Goal: Communication & Community: Answer question/provide support

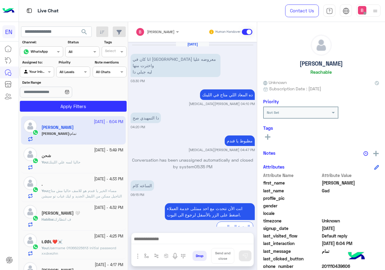
scroll to position [834, 0]
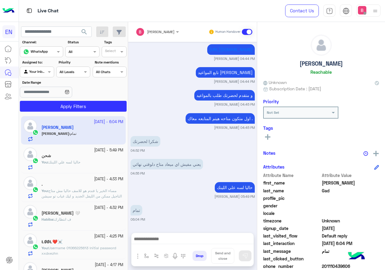
click at [46, 75] on div "Agent Filter Your Inbox" at bounding box center [37, 72] width 34 height 11
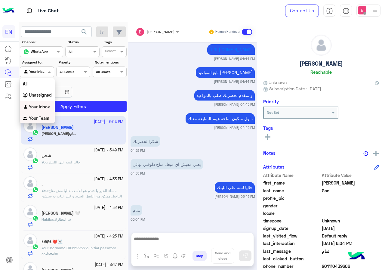
click at [42, 119] on b "Your Team" at bounding box center [39, 118] width 20 height 5
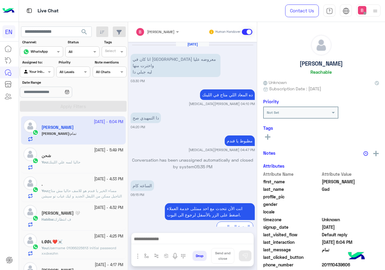
scroll to position [359, 0]
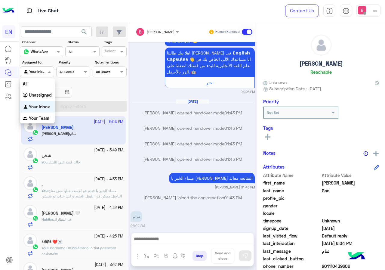
click at [42, 73] on div at bounding box center [36, 71] width 33 height 6
click at [41, 114] on div "Your Team" at bounding box center [37, 119] width 35 height 12
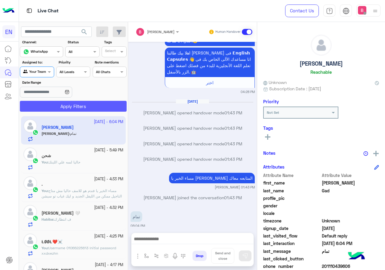
click at [47, 106] on button "Apply Filters" at bounding box center [73, 106] width 107 height 11
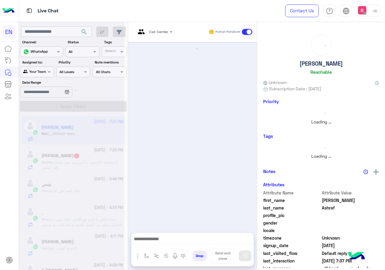
scroll to position [831, 0]
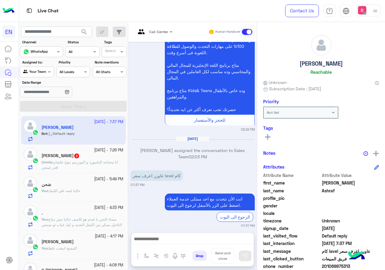
click at [148, 30] on input "text" at bounding box center [147, 30] width 22 height 5
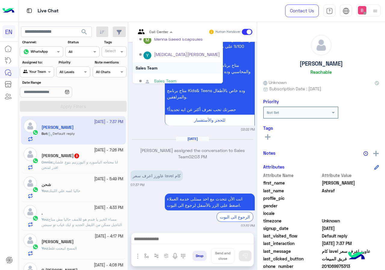
scroll to position [100, 0]
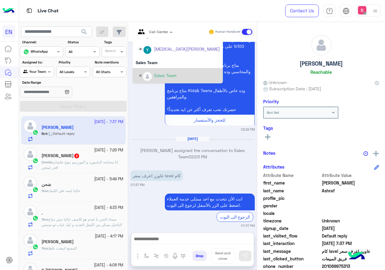
click at [150, 70] on div "Sales Team" at bounding box center [179, 75] width 81 height 11
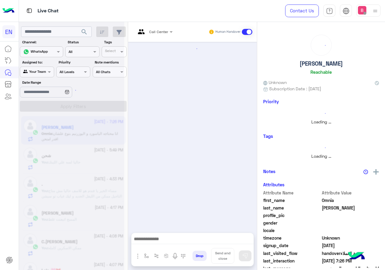
scroll to position [369, 0]
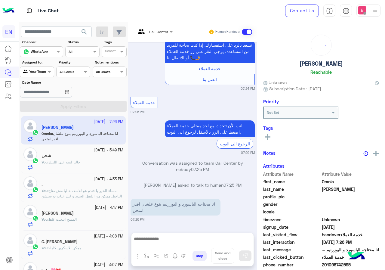
click at [100, 136] on app-inbox-user "27 September - 7:26 PM Omnia Mohamed Zakrya Omnia : انا محتاجه الباسورد و اليوز…" at bounding box center [73, 130] width 105 height 28
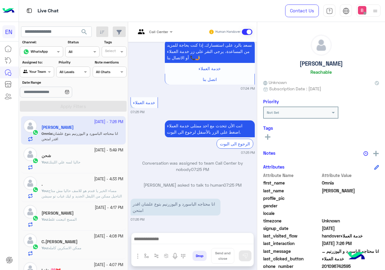
scroll to position [368, 0]
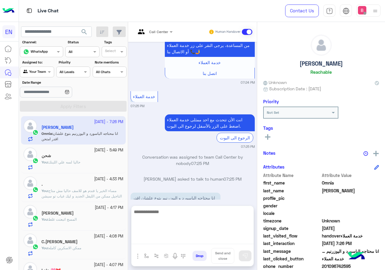
click at [179, 244] on textarea at bounding box center [193, 226] width 122 height 36
type textarea "**********"
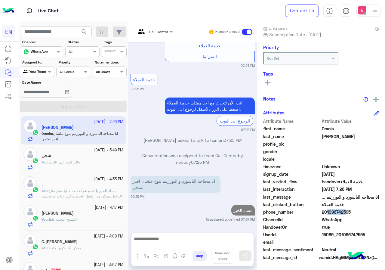
scroll to position [391, 0]
drag, startPoint x: 323, startPoint y: 211, endPoint x: 360, endPoint y: 214, distance: 37.7
click at [360, 214] on span "201096742595" at bounding box center [351, 212] width 58 height 6
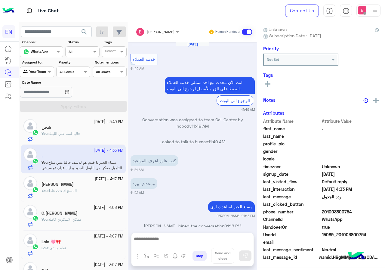
scroll to position [782, 0]
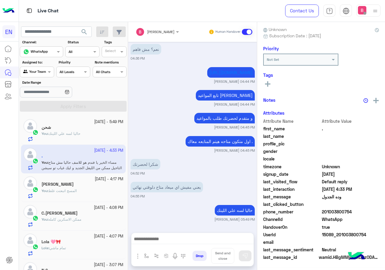
drag, startPoint x: 342, startPoint y: 214, endPoint x: 294, endPoint y: 235, distance: 52.6
click at [302, 238] on div "Attribute Name Attribute Value first_name . last_name profile_pic gender locale…" at bounding box center [321, 190] width 116 height 144
click at [45, 73] on div at bounding box center [36, 71] width 33 height 6
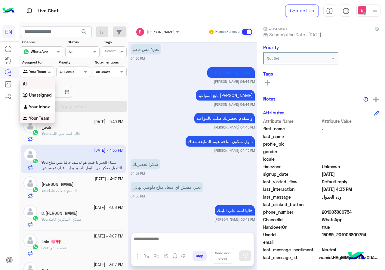
scroll to position [0, 0]
click at [41, 103] on div "Your Inbox" at bounding box center [37, 107] width 35 height 12
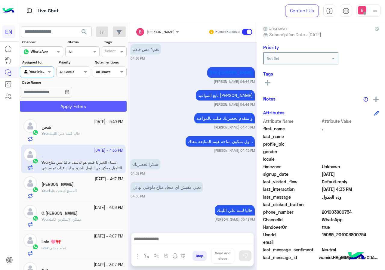
click at [50, 105] on button "Apply Filters" at bounding box center [73, 106] width 107 height 11
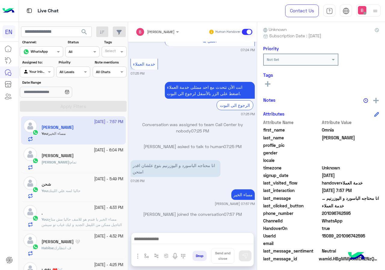
scroll to position [54, 0]
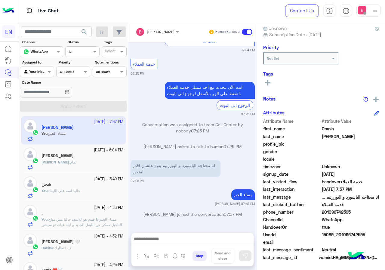
drag, startPoint x: 323, startPoint y: 212, endPoint x: 344, endPoint y: 213, distance: 20.5
click at [362, 214] on span "201096742595" at bounding box center [351, 212] width 58 height 6
copy span "01096742595"
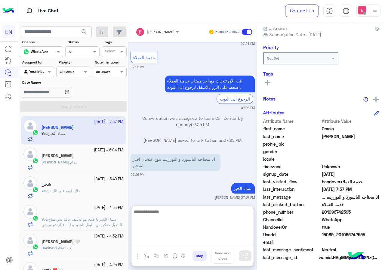
paste textarea "**********"
type textarea "**********"
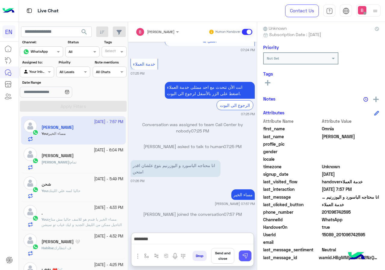
click at [245, 254] on img at bounding box center [245, 256] width 6 height 6
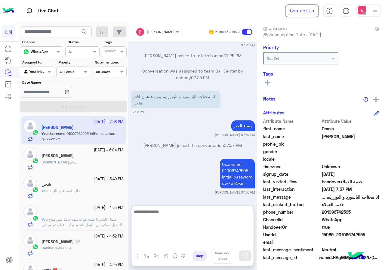
scroll to position [473, 0]
paste textarea "**********"
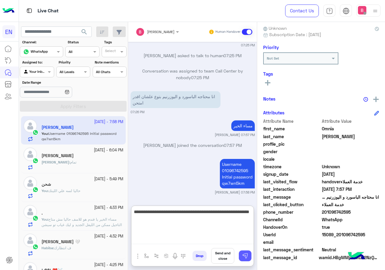
type textarea "**********"
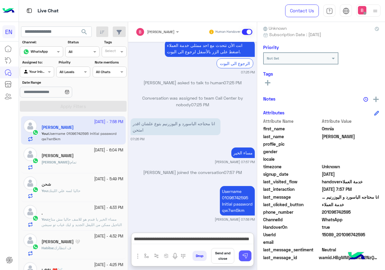
click at [247, 255] on img at bounding box center [245, 256] width 6 height 6
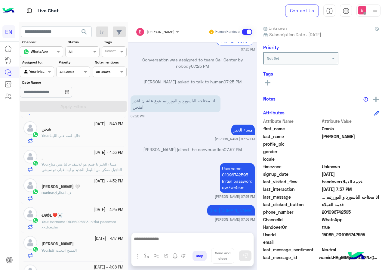
scroll to position [0, 0]
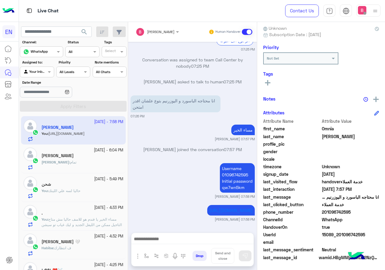
click at [42, 73] on div at bounding box center [36, 71] width 33 height 6
click at [36, 120] on b "Your Team" at bounding box center [39, 118] width 20 height 5
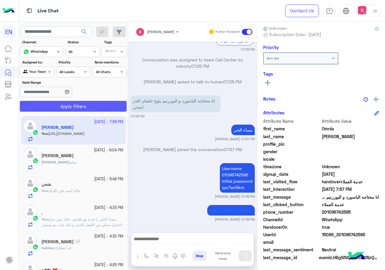
click at [73, 107] on button "Apply Filters" at bounding box center [73, 106] width 107 height 11
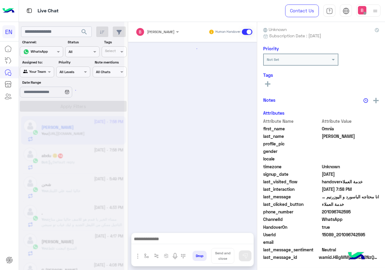
scroll to position [478, 0]
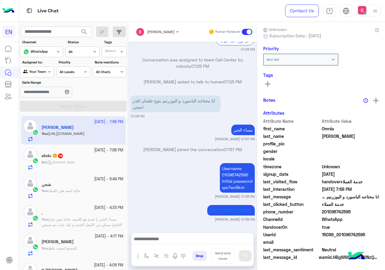
click at [85, 162] on div "Bot : Default reply" at bounding box center [83, 165] width 82 height 11
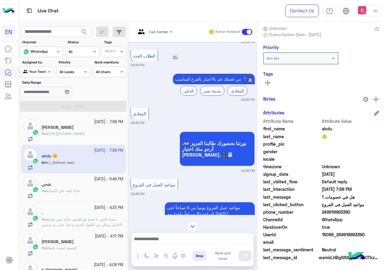
scroll to position [684, 0]
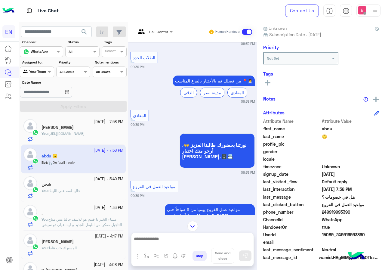
click at [160, 27] on div "Call Center" at bounding box center [152, 32] width 33 height 14
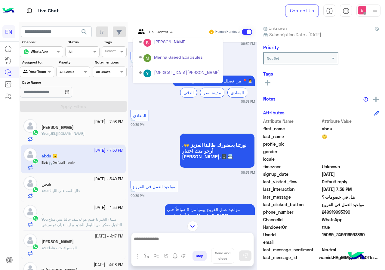
scroll to position [100, 0]
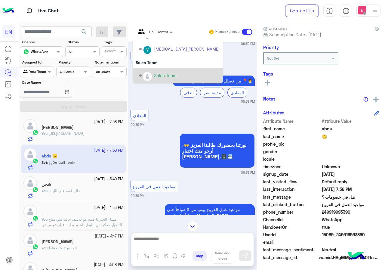
click at [149, 78] on img "Options list" at bounding box center [148, 77] width 8 height 8
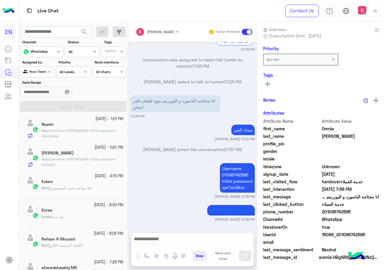
scroll to position [271, 0]
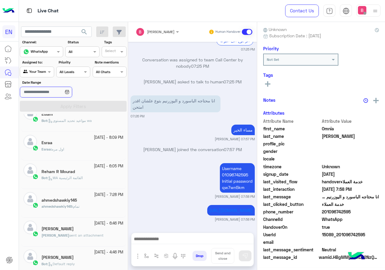
click at [40, 87] on input "Date Range" at bounding box center [46, 92] width 52 height 11
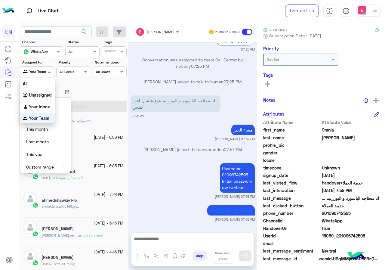
click at [43, 69] on div at bounding box center [36, 71] width 33 height 6
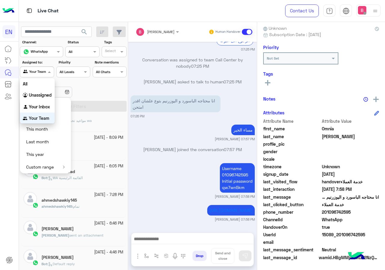
scroll to position [0, 0]
click at [41, 96] on b "Unassigned" at bounding box center [40, 94] width 23 height 5
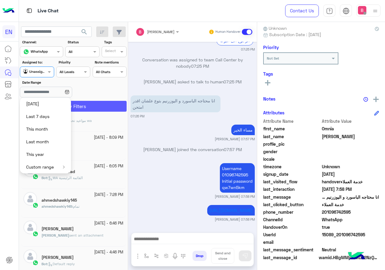
click at [94, 107] on button "Apply Filters" at bounding box center [73, 106] width 107 height 11
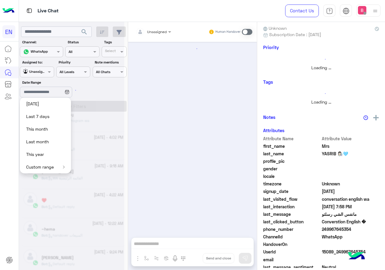
scroll to position [53, 0]
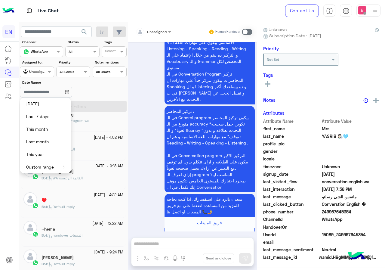
click at [117, 95] on div "Date Range" at bounding box center [73, 89] width 109 height 19
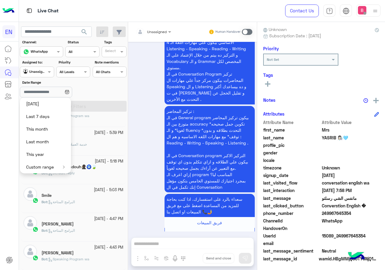
scroll to position [0, 0]
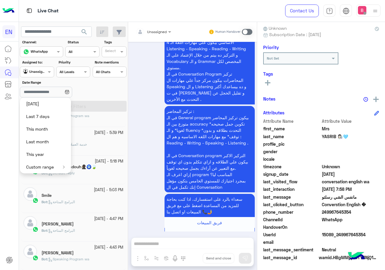
click at [55, 168] on button "Custom range" at bounding box center [45, 167] width 51 height 13
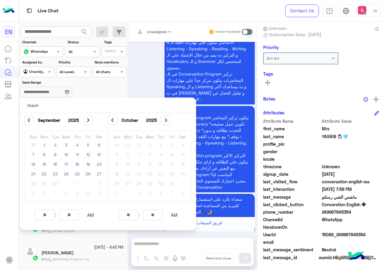
click at [148, 89] on div "الكورس مصمم لتحسين مهارات المحادثة والتعبير عن النفس للتواصل بفاعلية وطالقة عن …" at bounding box center [193, 77] width 124 height 335
click at [154, 79] on div "الكورس مصمم لتحسين مهارات المحادثة والتعبير عن النفس للتواصل بفاعلية وطالقة عن …" at bounding box center [193, 77] width 124 height 335
click at [29, 106] on p "back" at bounding box center [32, 105] width 21 height 15
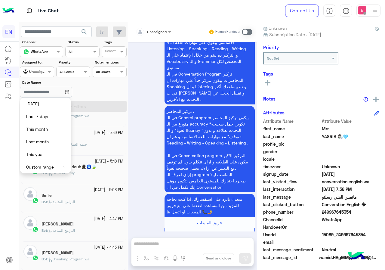
click at [108, 86] on div "Date Range" at bounding box center [73, 89] width 109 height 19
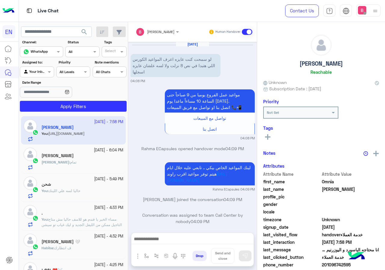
scroll to position [478, 0]
